Goal: Navigation & Orientation: Find specific page/section

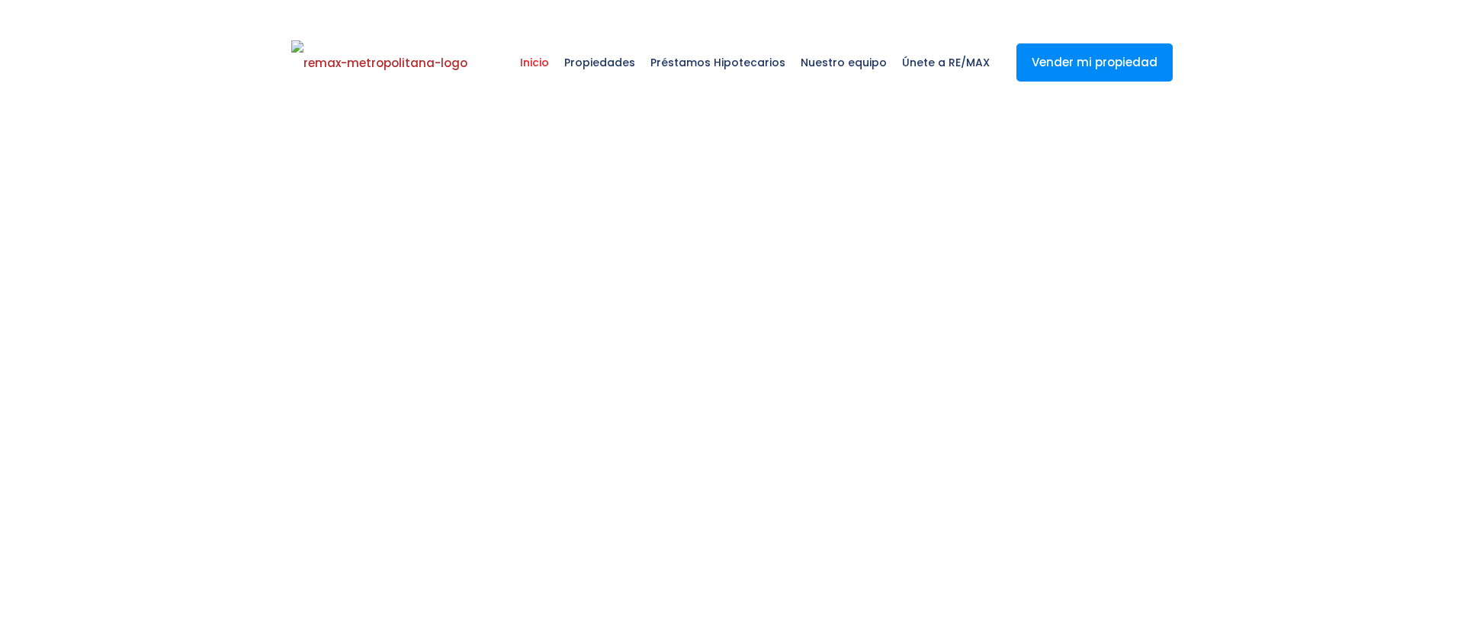
select select
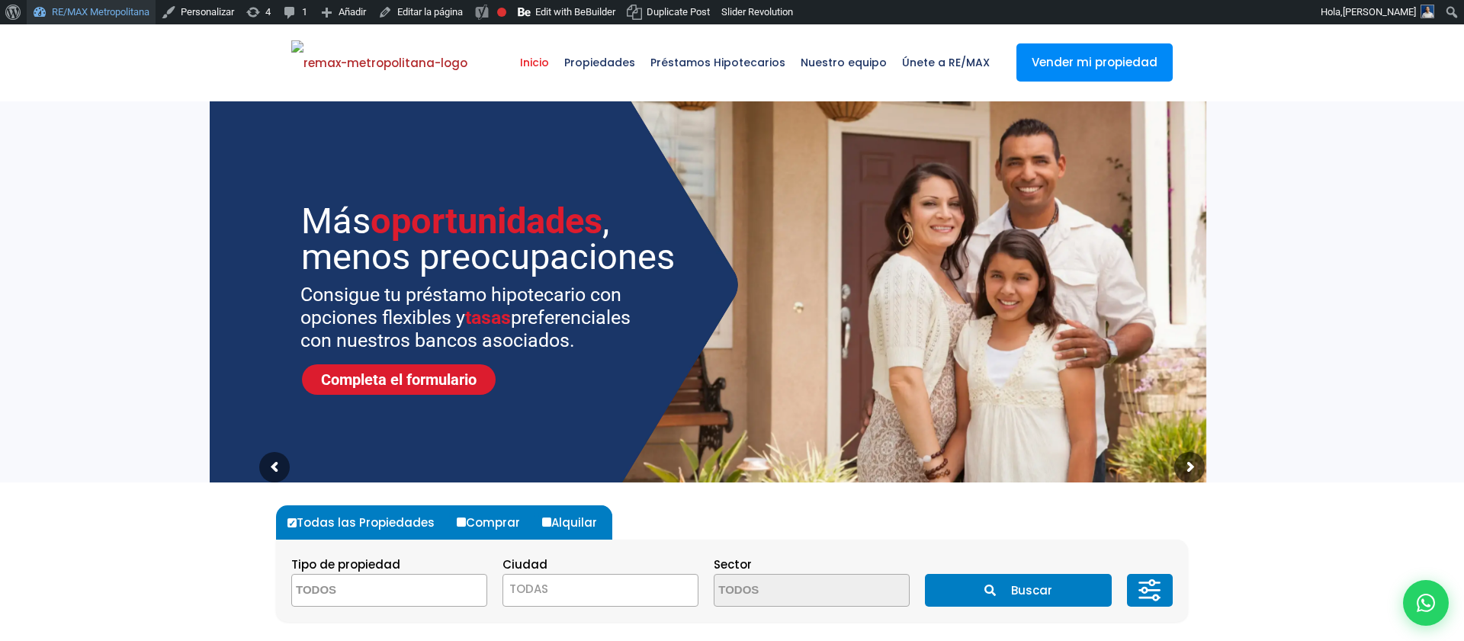
click at [127, 13] on link "RE/MAX Metropolitana" at bounding box center [91, 12] width 129 height 24
